Goal: Check status: Check status

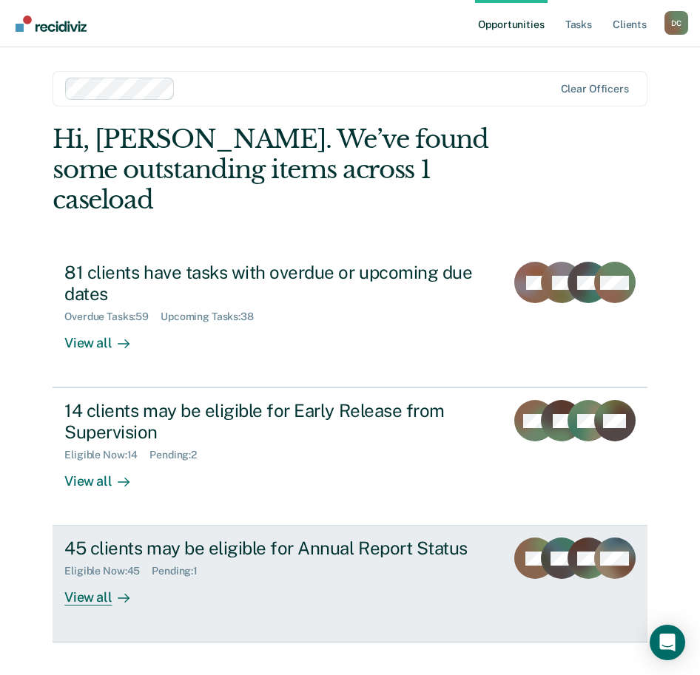
click at [350, 568] on div "45 clients may be eligible for Annual Report Status Eligible Now : 45 Pending :…" at bounding box center [296, 572] width 464 height 68
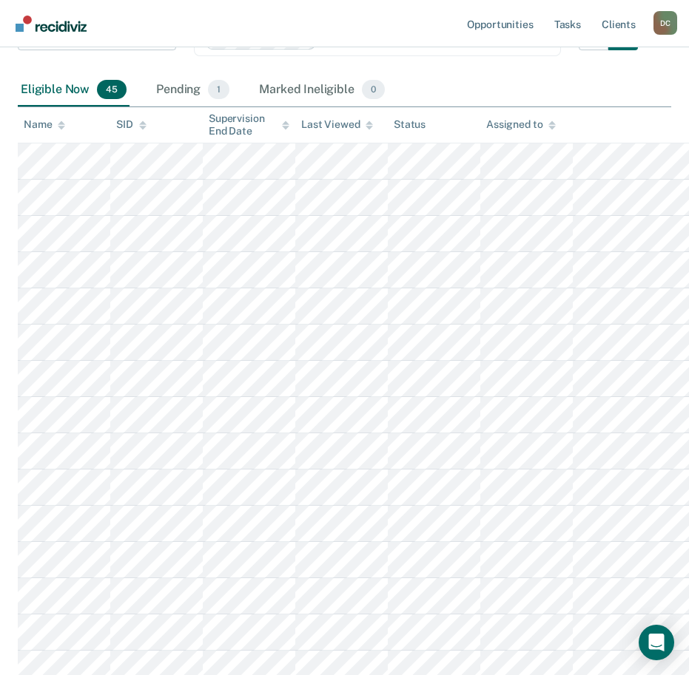
scroll to position [222, 0]
